Goal: Find specific page/section: Find specific page/section

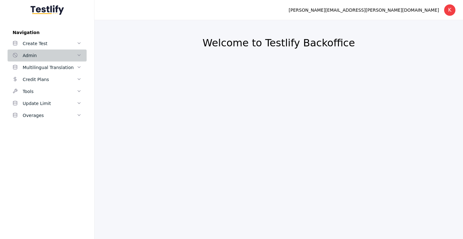
click at [51, 50] on link "Admin" at bounding box center [47, 55] width 79 height 12
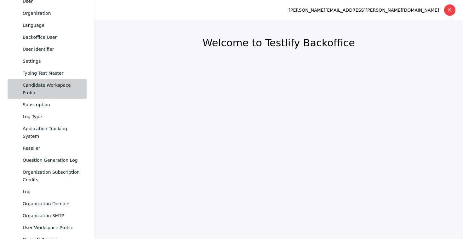
scroll to position [108, 0]
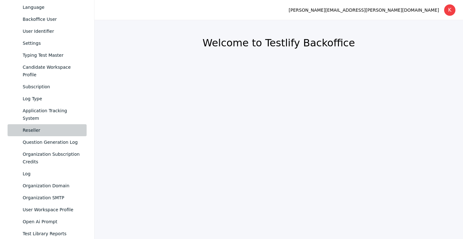
click at [33, 126] on div "Reseller" at bounding box center [52, 130] width 59 height 8
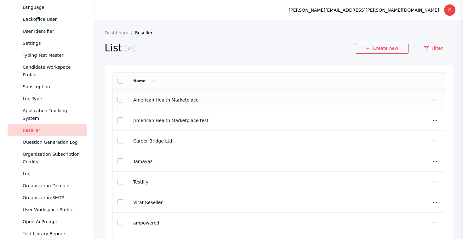
click at [264, 105] on td "American Health Marketplace" at bounding box center [268, 100] width 281 height 20
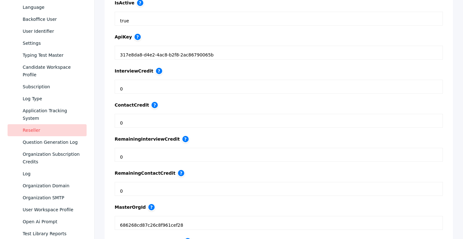
scroll to position [883, 0]
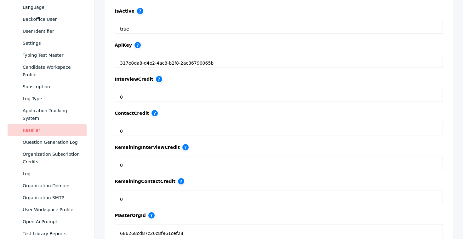
click at [221, 64] on section "317e8da8-d4e2-4ac8-b2f8-2ac86790065b" at bounding box center [279, 61] width 328 height 14
click at [202, 62] on div "317e8da8-d4e2-4ac8-b2f8-2ac86790065b" at bounding box center [278, 60] width 317 height 3
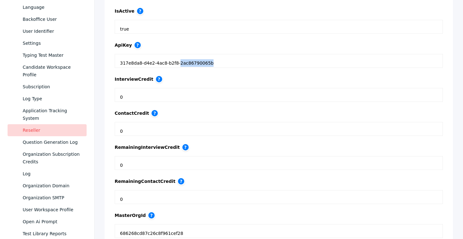
click at [202, 62] on div "317e8da8-d4e2-4ac8-b2f8-2ac86790065b" at bounding box center [278, 60] width 317 height 3
